Goal: Information Seeking & Learning: Compare options

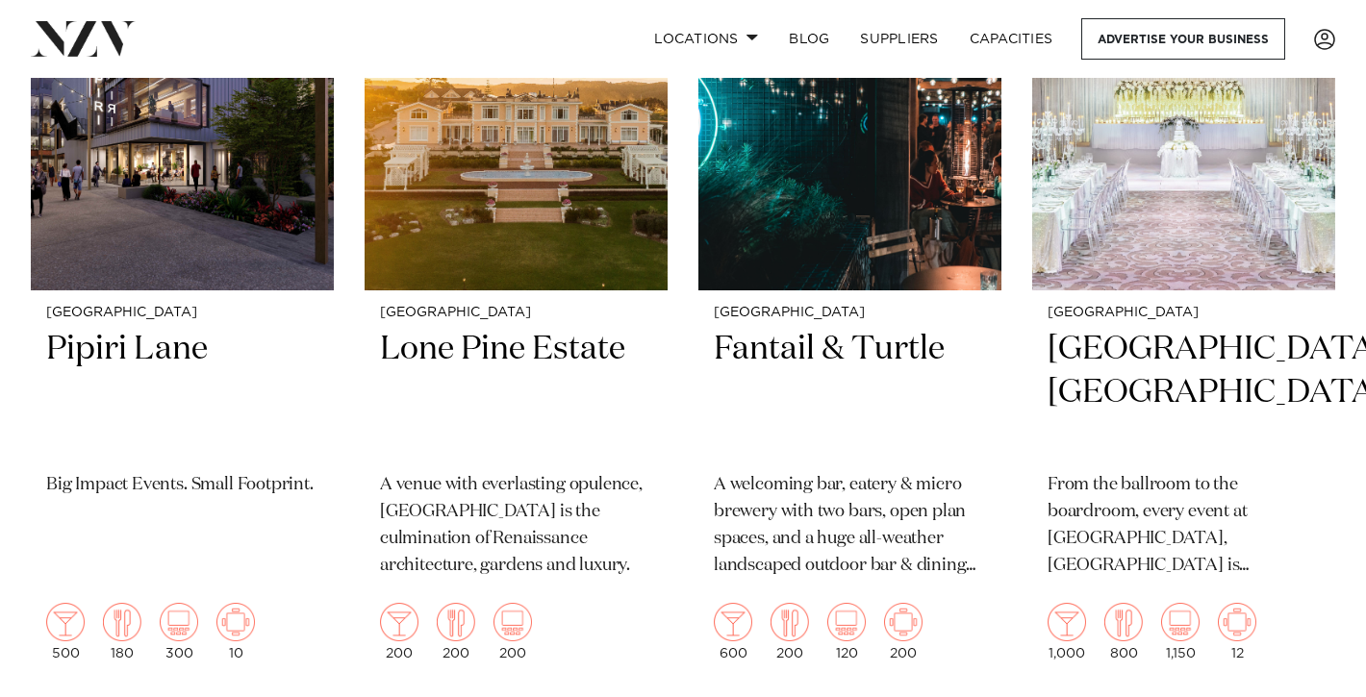
scroll to position [979, 0]
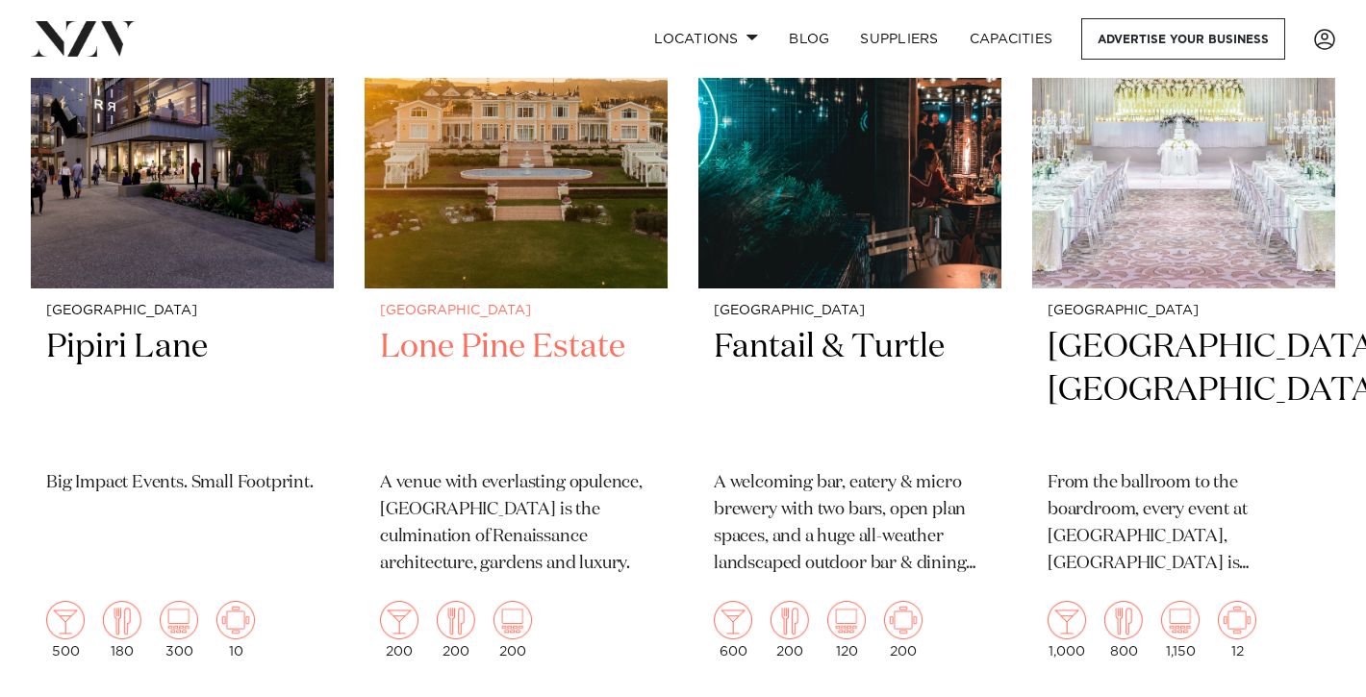
click at [554, 326] on h2 "Lone Pine Estate" at bounding box center [516, 391] width 272 height 130
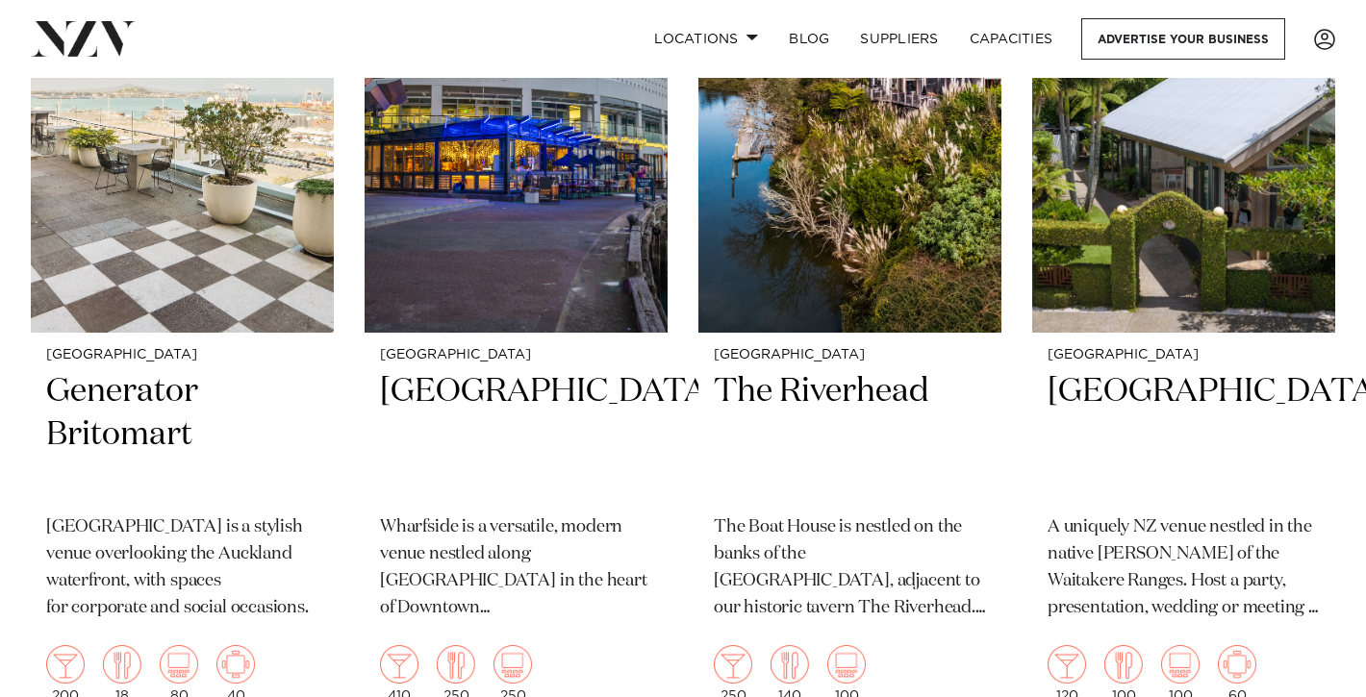
scroll to position [1751, 0]
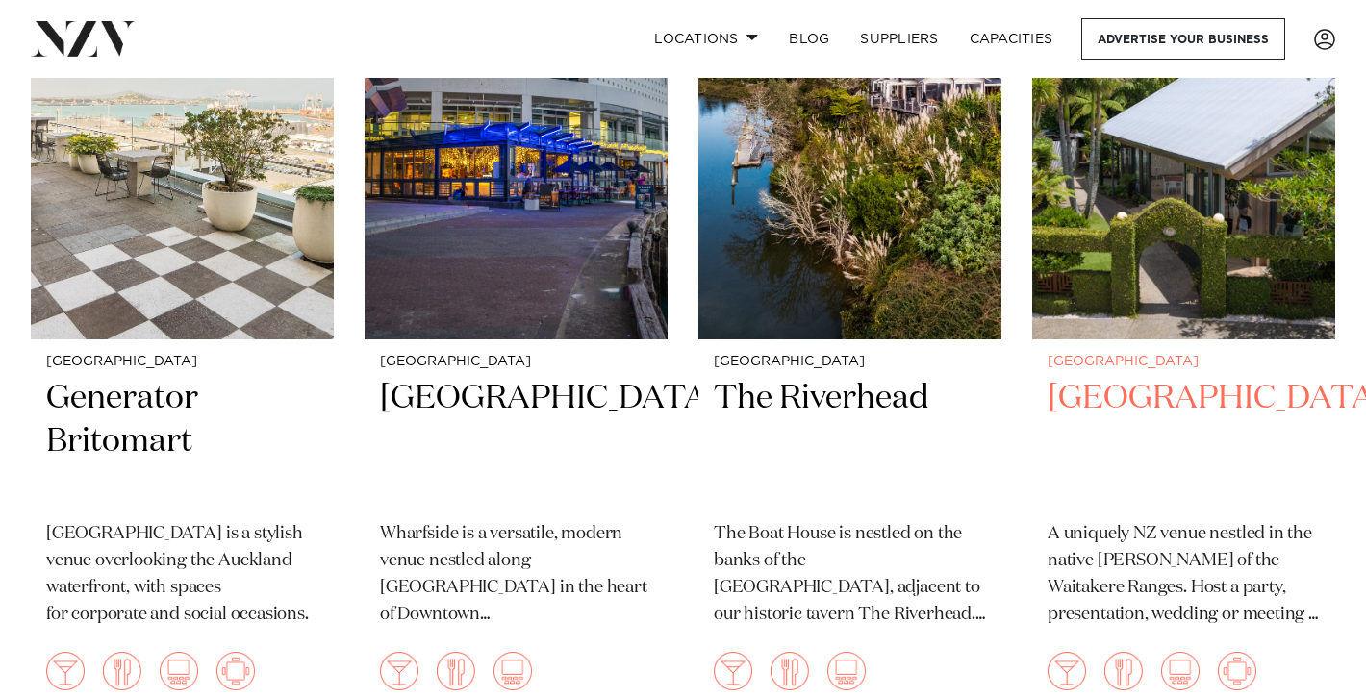
click at [1092, 377] on h2 "Tui Hills" at bounding box center [1183, 442] width 272 height 130
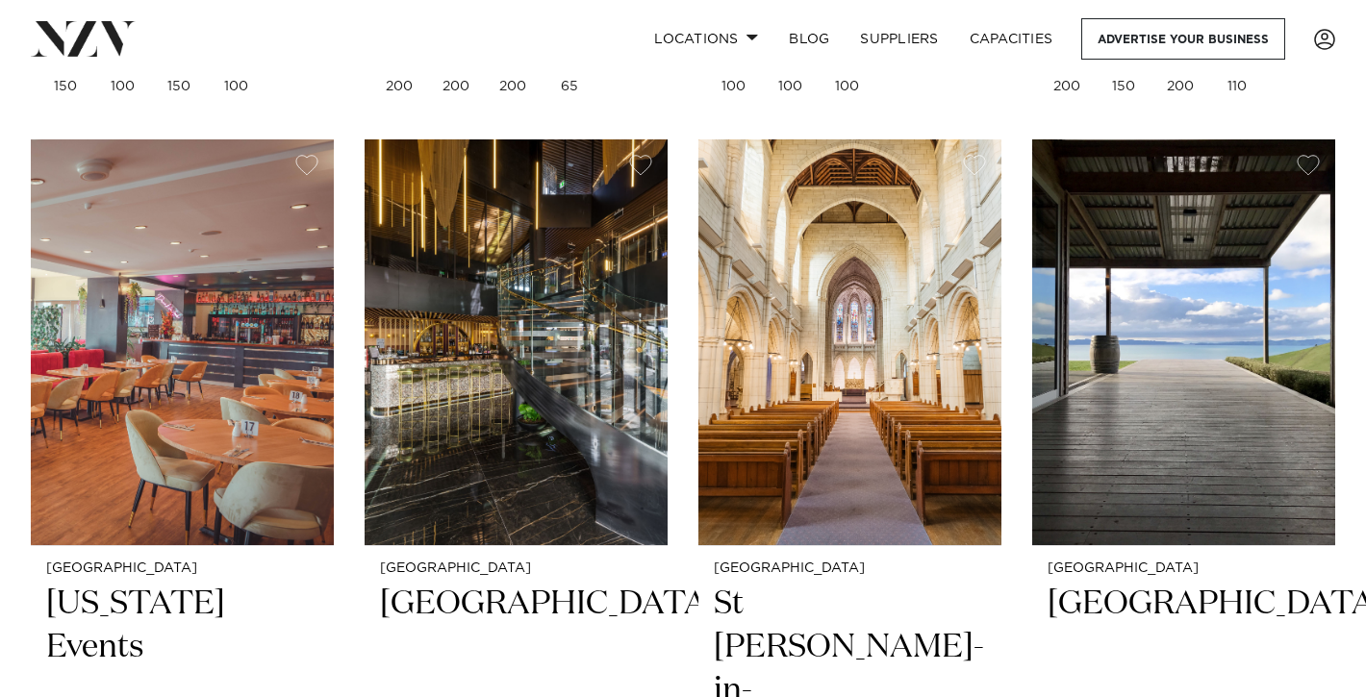
scroll to position [3194, 0]
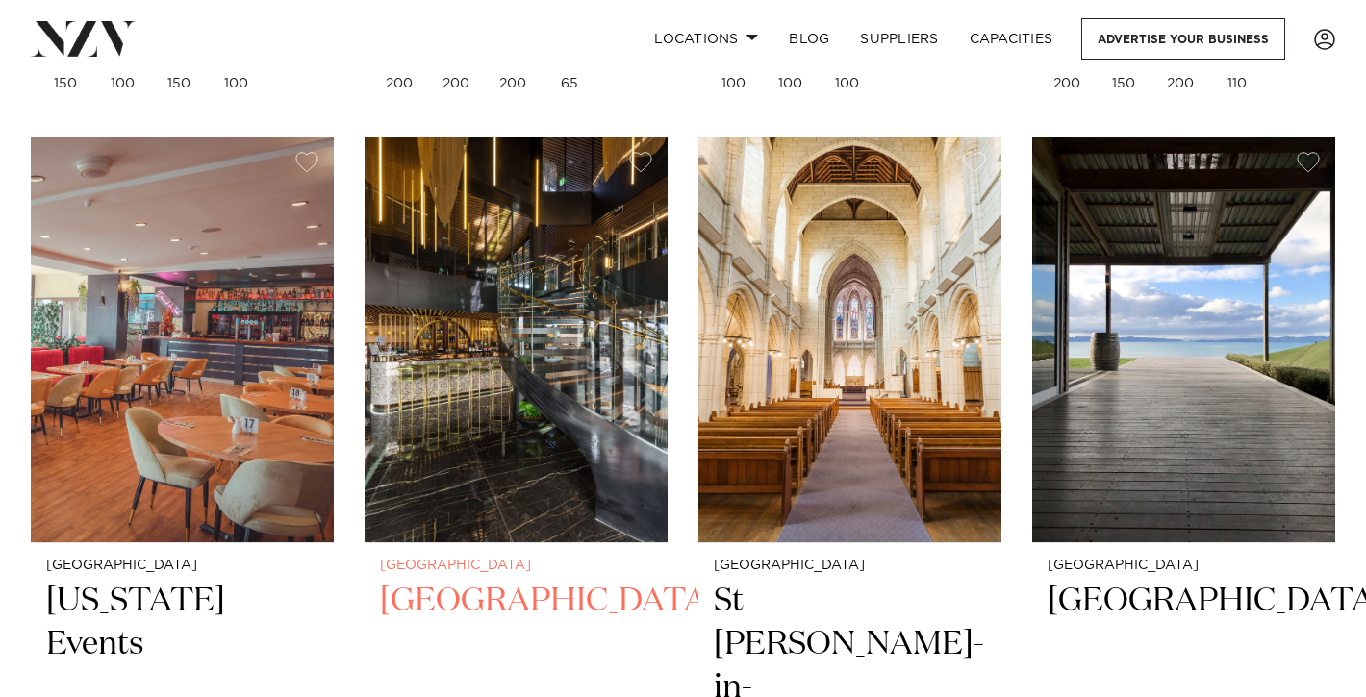
click at [518, 351] on img at bounding box center [515, 340] width 303 height 407
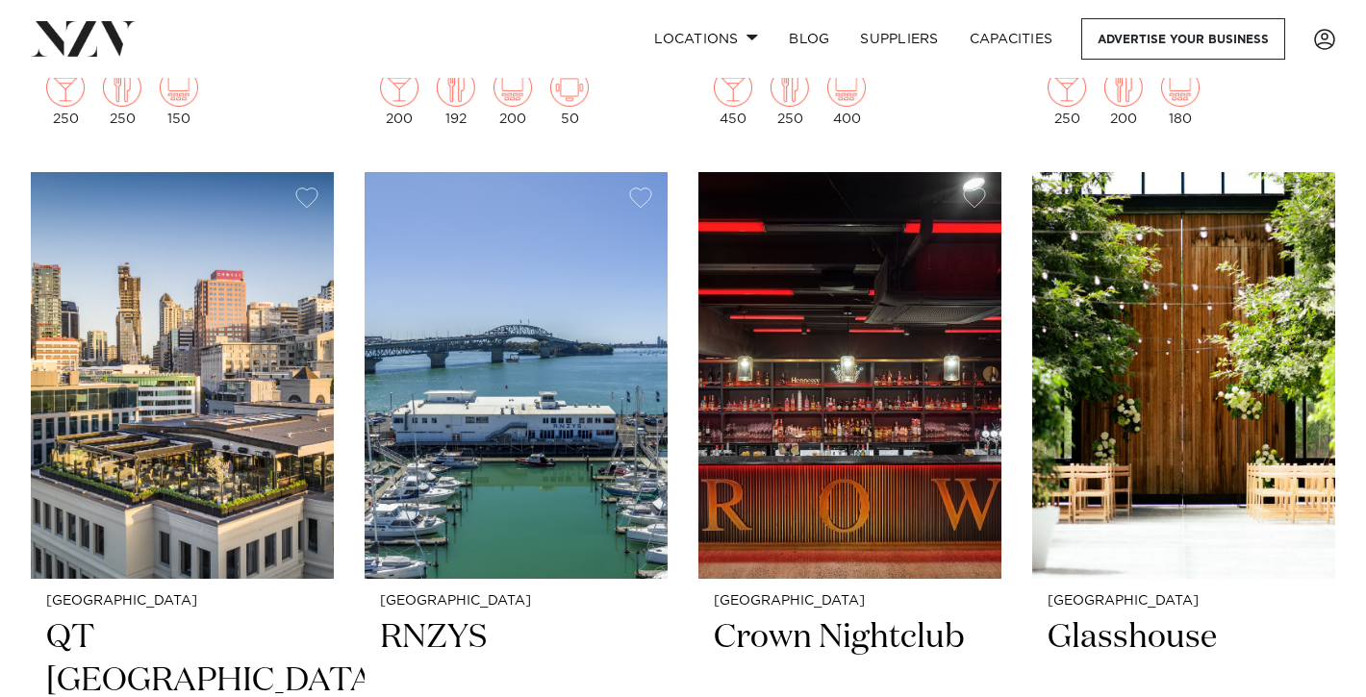
scroll to position [4035, 0]
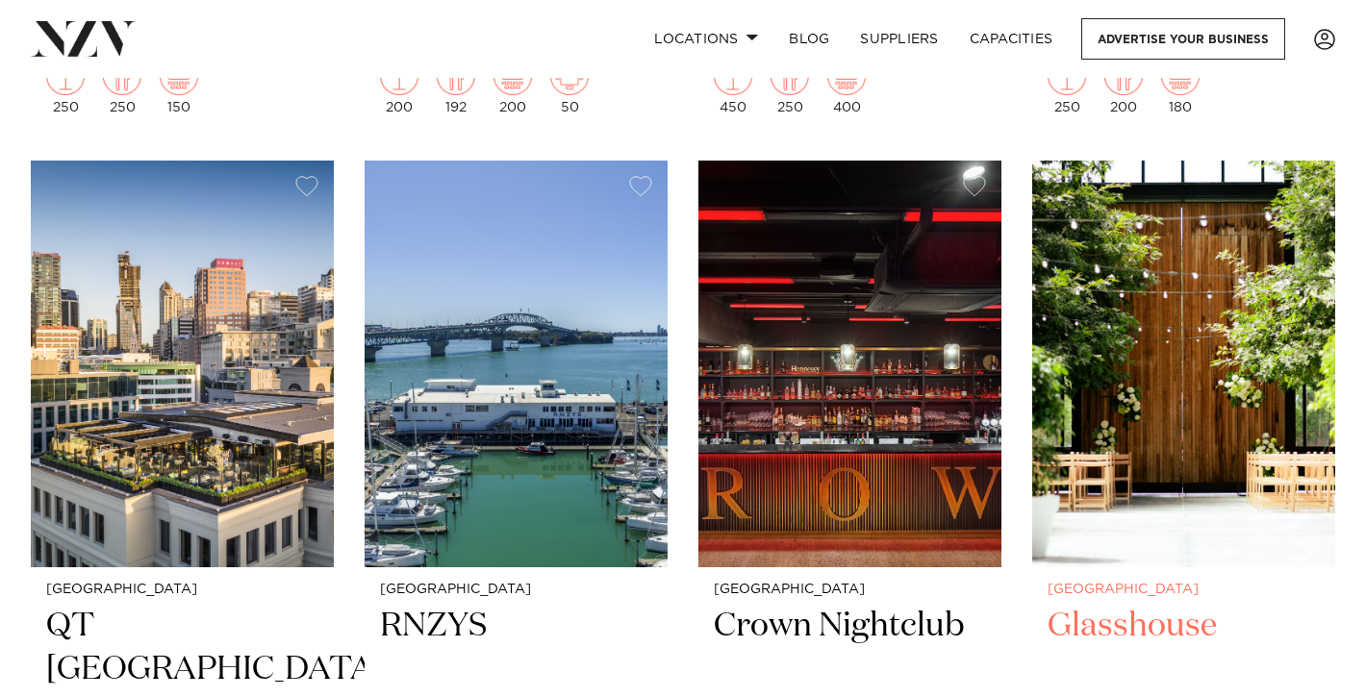
click at [1142, 605] on h2 "Glasshouse" at bounding box center [1183, 670] width 272 height 130
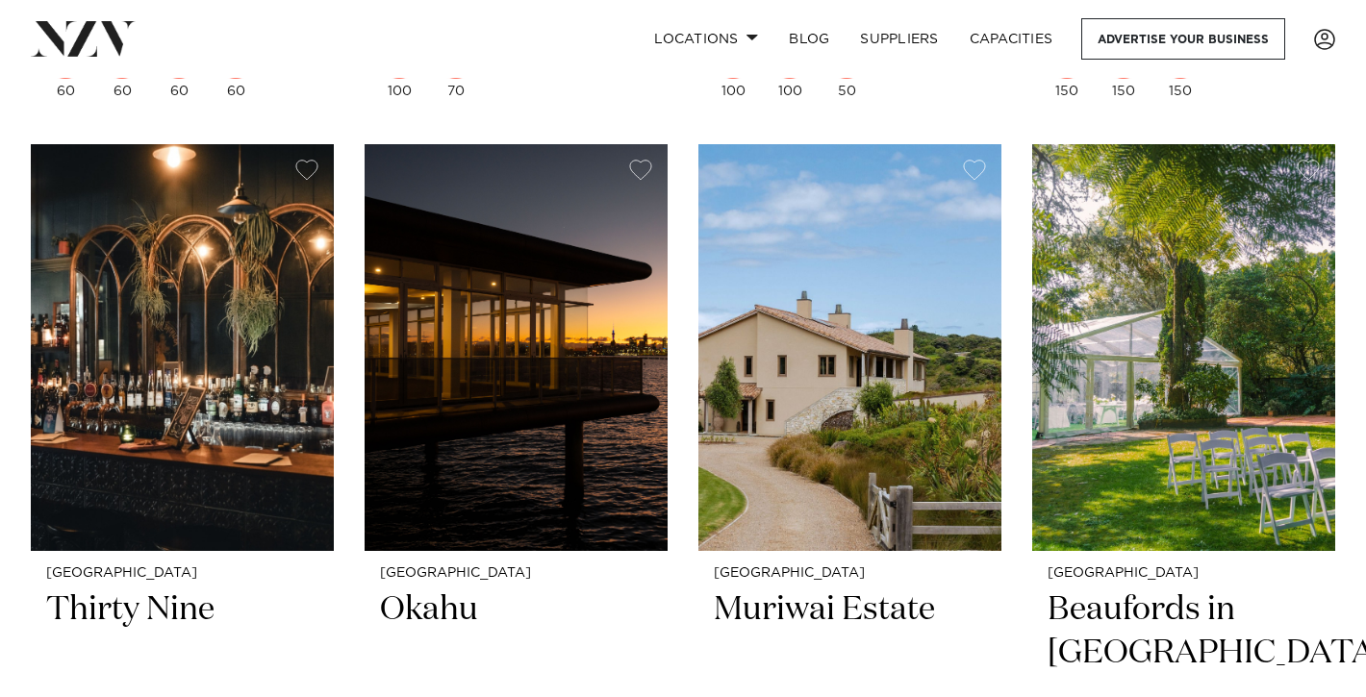
scroll to position [23813, 0]
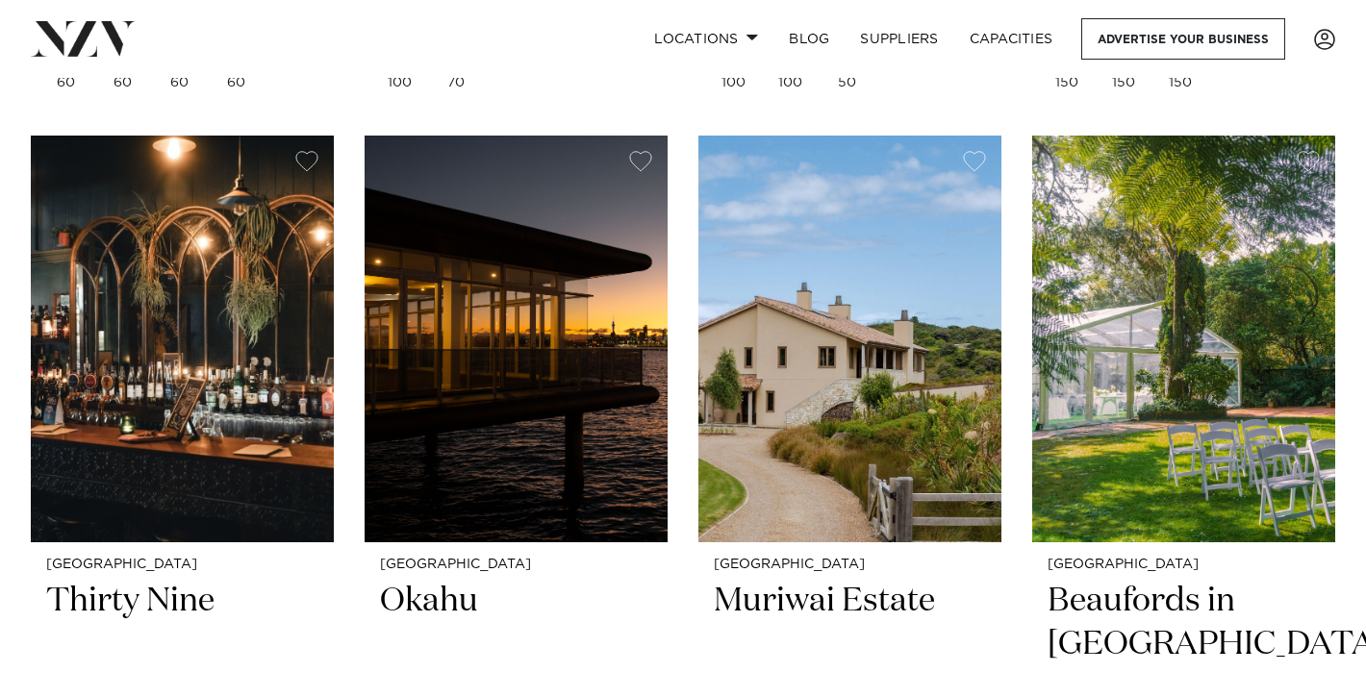
drag, startPoint x: 1131, startPoint y: 368, endPoint x: 1002, endPoint y: 389, distance: 130.4
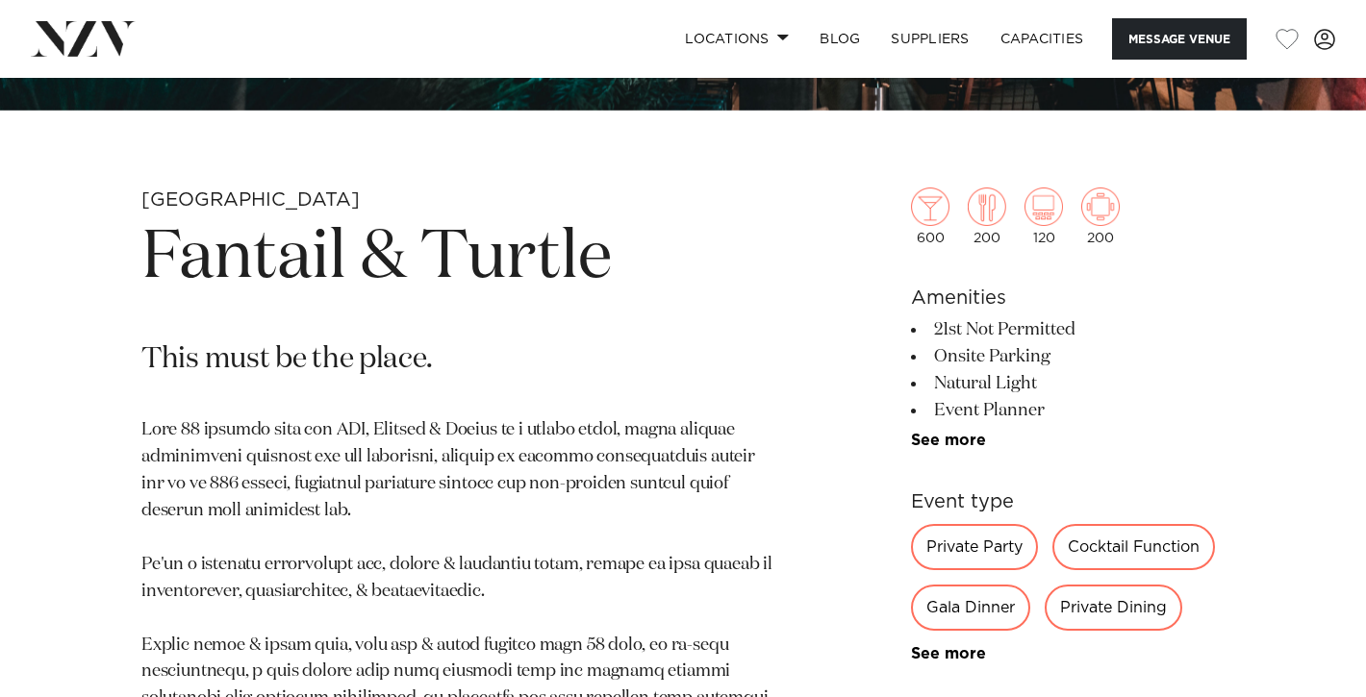
scroll to position [610, 0]
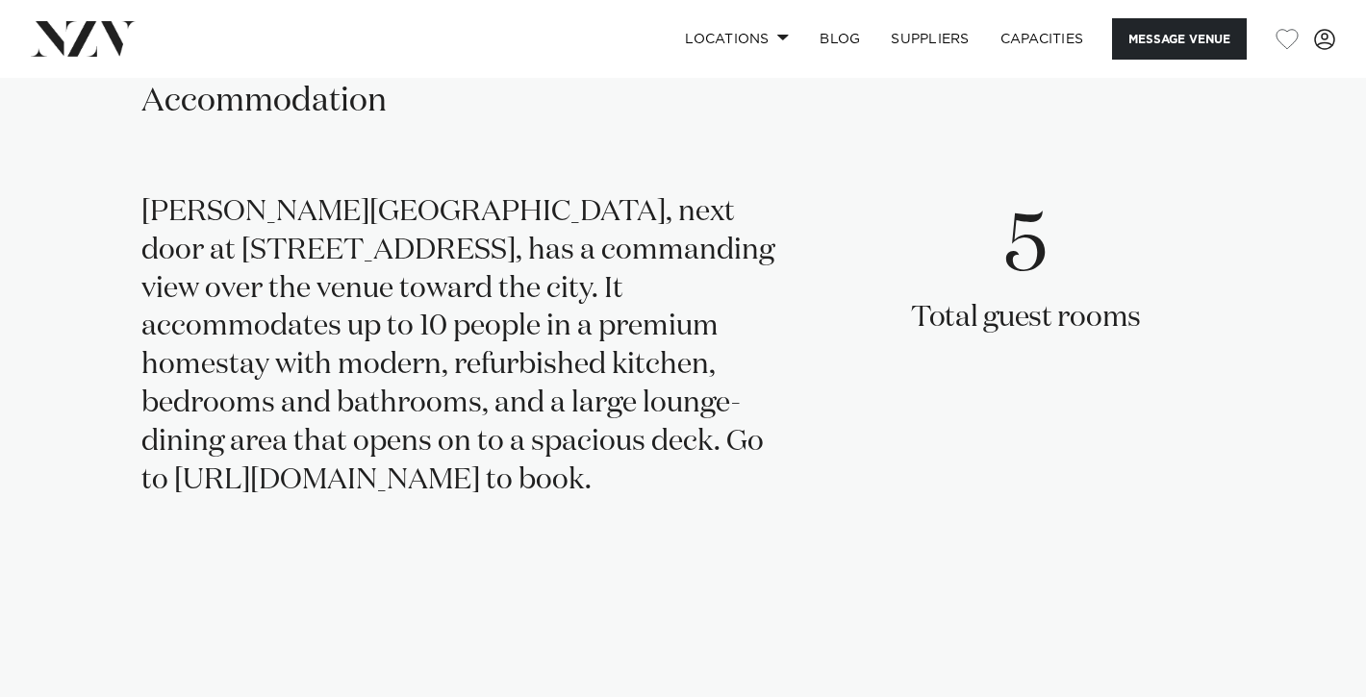
scroll to position [4206, 0]
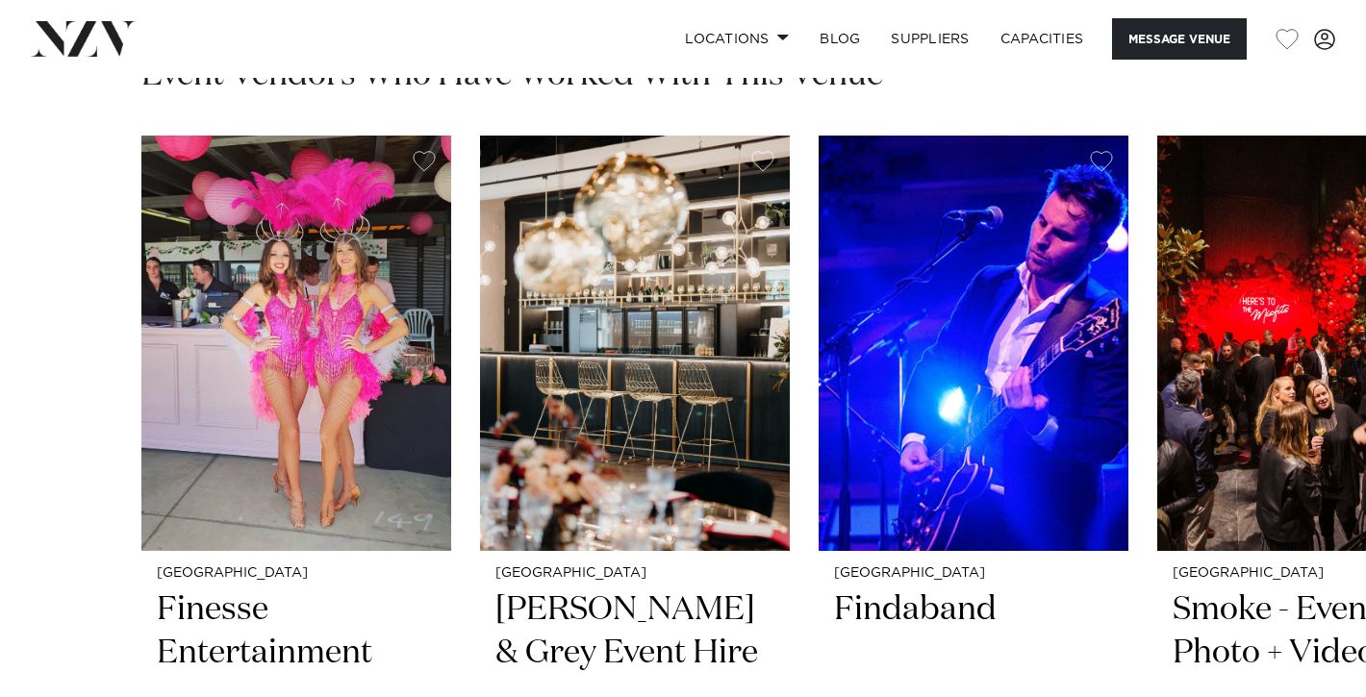
scroll to position [2825, 0]
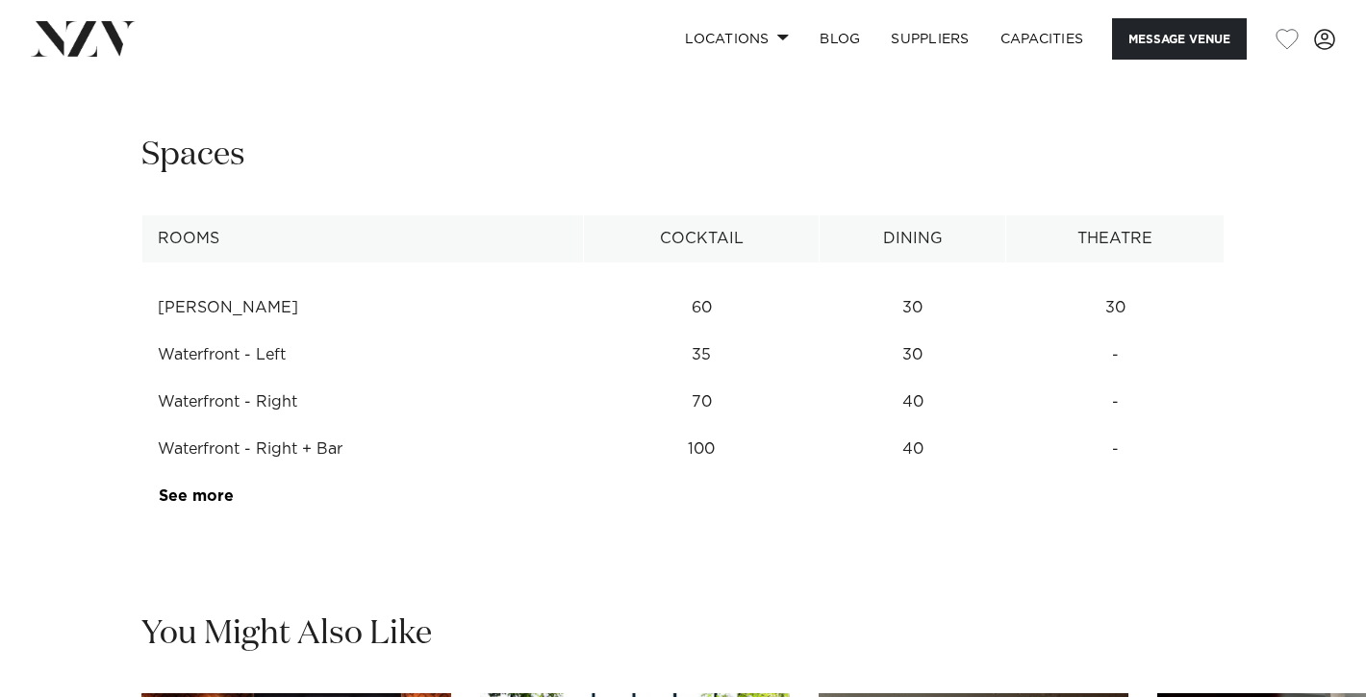
scroll to position [2463, 0]
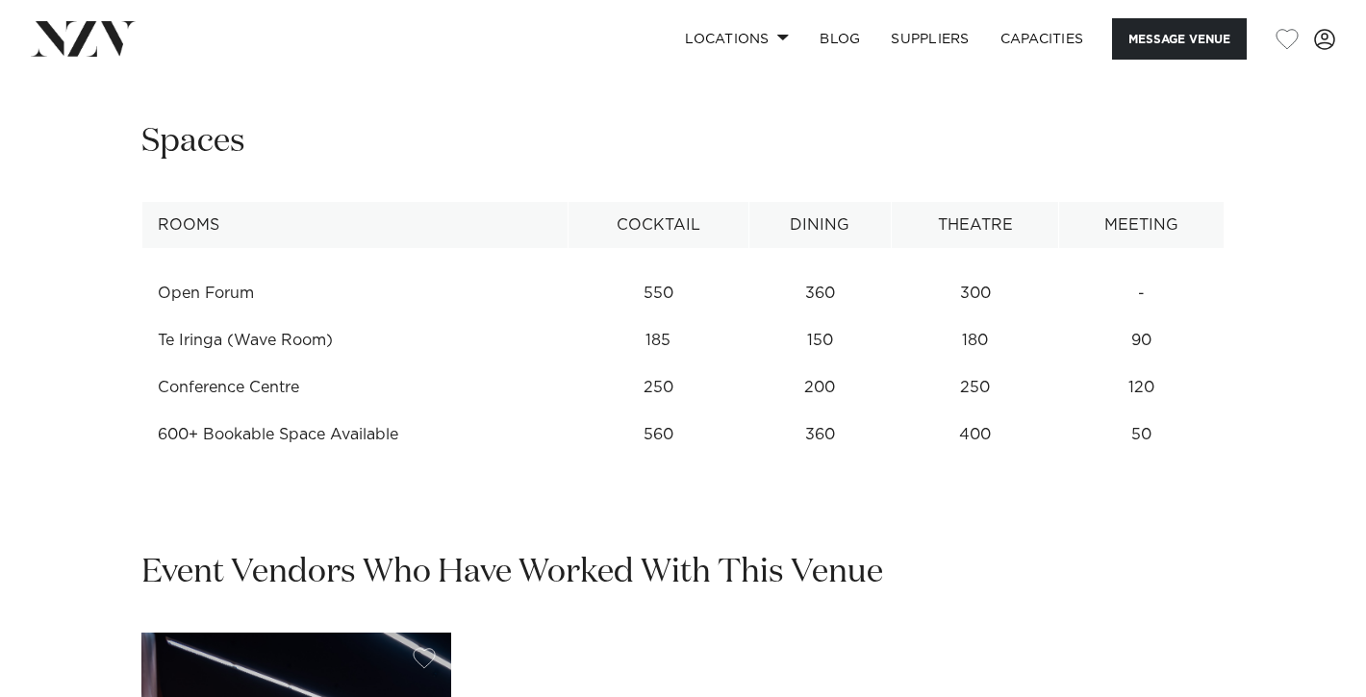
scroll to position [2386, 0]
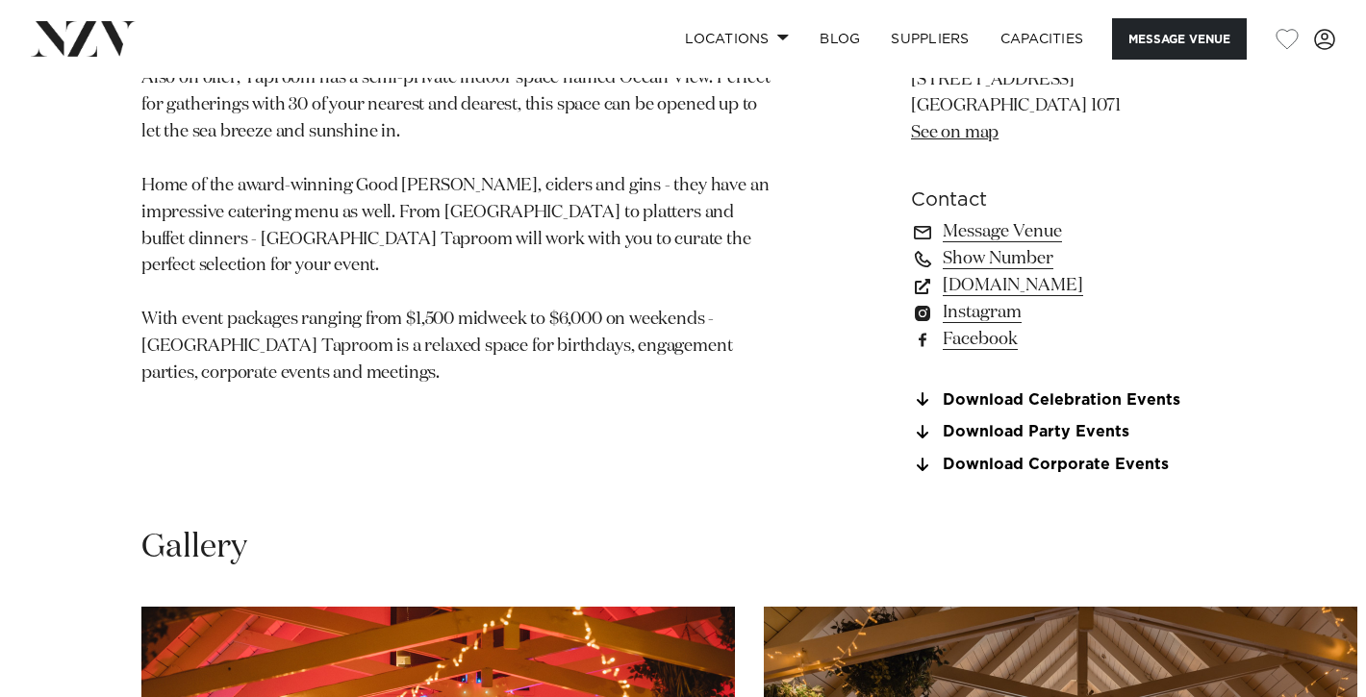
scroll to position [1341, 0]
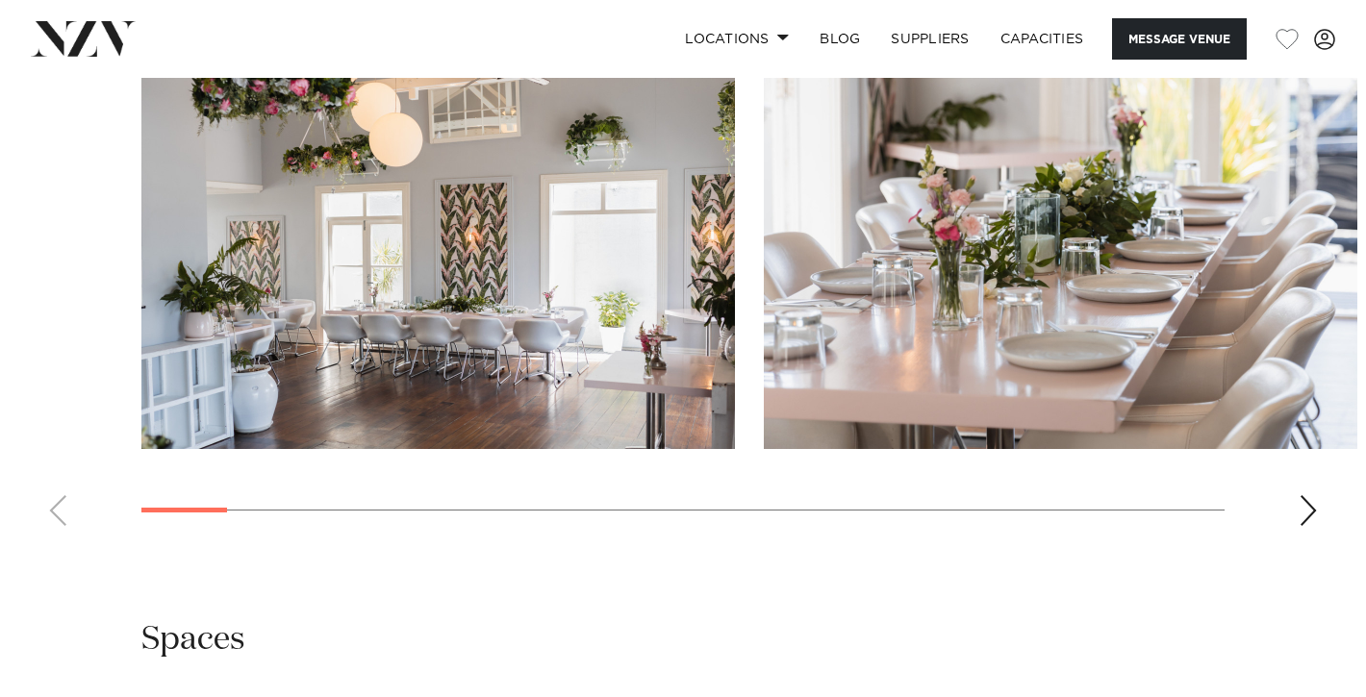
scroll to position [2103, 0]
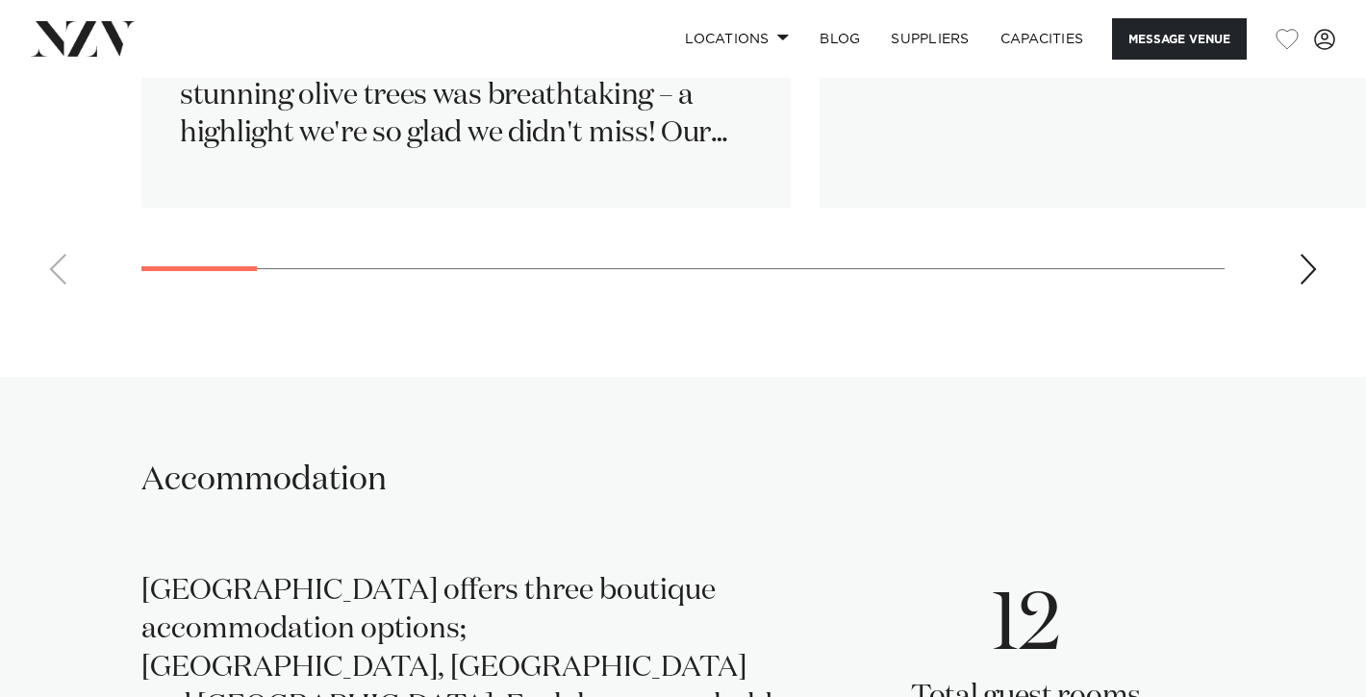
scroll to position [3710, 0]
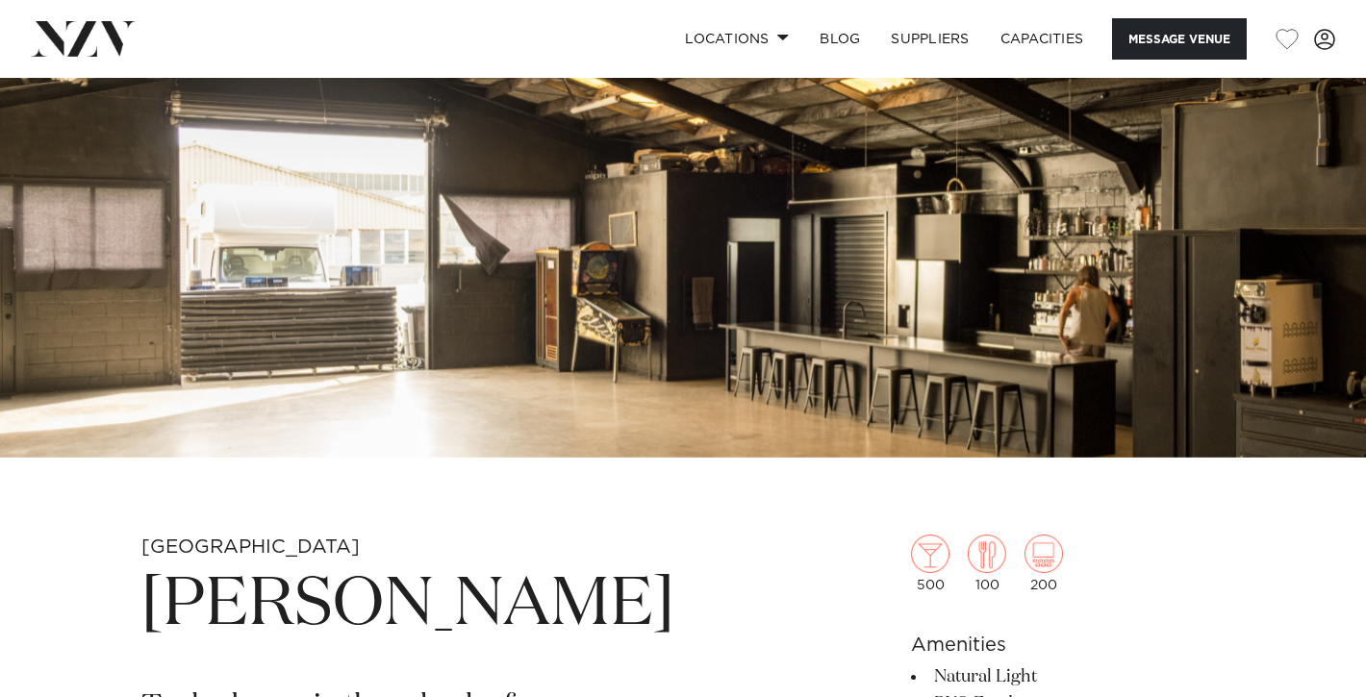
scroll to position [254, 0]
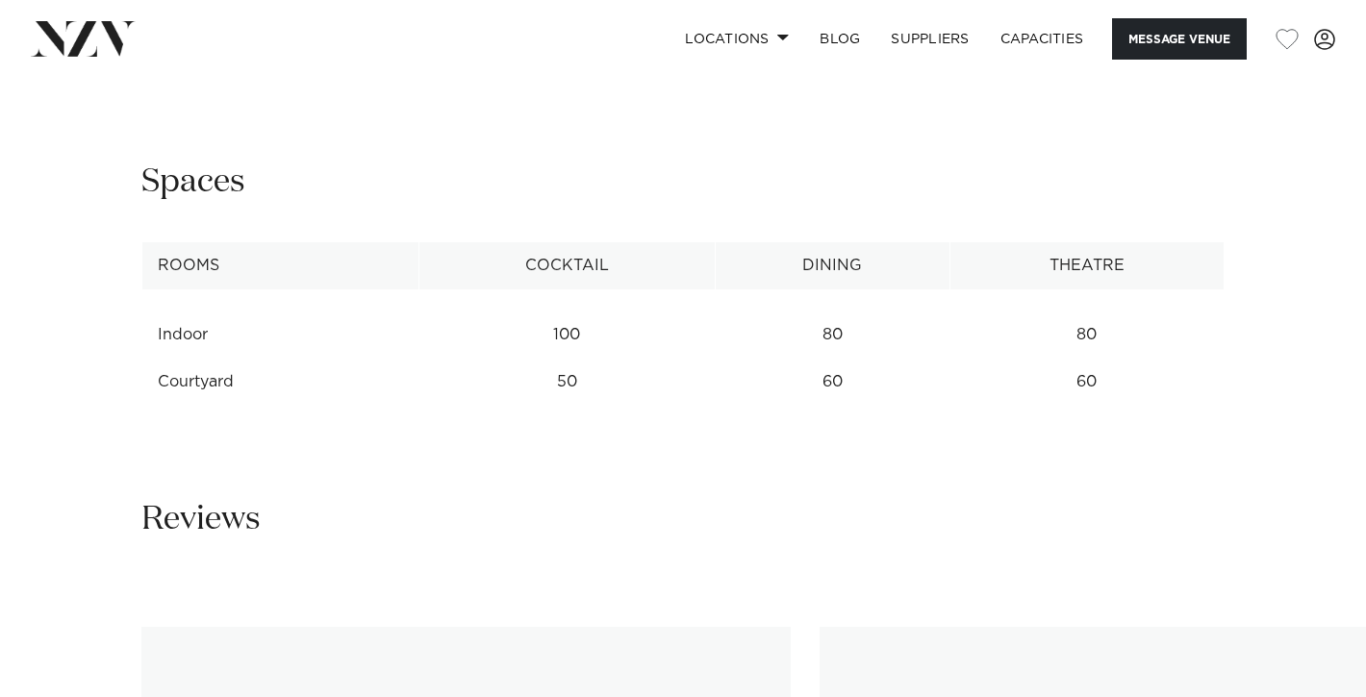
scroll to position [2363, 0]
